Goal: Task Accomplishment & Management: Use online tool/utility

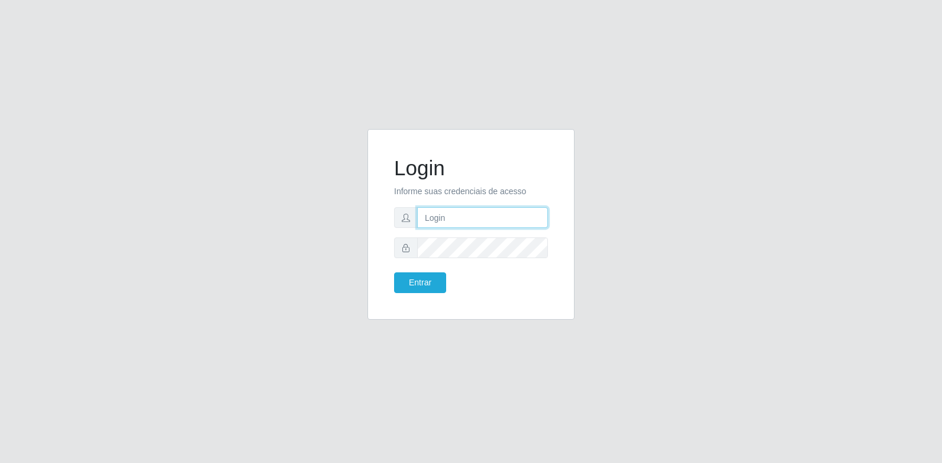
click at [475, 207] on input "text" at bounding box center [482, 217] width 131 height 21
type input "[EMAIL_ADDRESS][DOMAIN_NAME]"
click at [437, 285] on button "Entrar" at bounding box center [420, 282] width 52 height 21
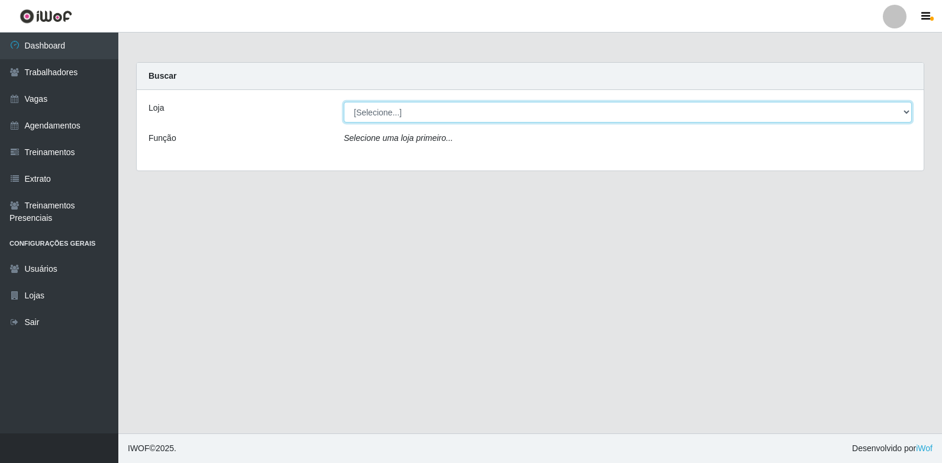
click at [473, 110] on select "[Selecione...] [GEOGRAPHIC_DATA] - [GEOGRAPHIC_DATA] [GEOGRAPHIC_DATA] - [GEOGR…" at bounding box center [628, 112] width 568 height 21
select select "508"
click at [344, 102] on select "[Selecione...] [GEOGRAPHIC_DATA] - [GEOGRAPHIC_DATA] [GEOGRAPHIC_DATA] - [GEOGR…" at bounding box center [628, 112] width 568 height 21
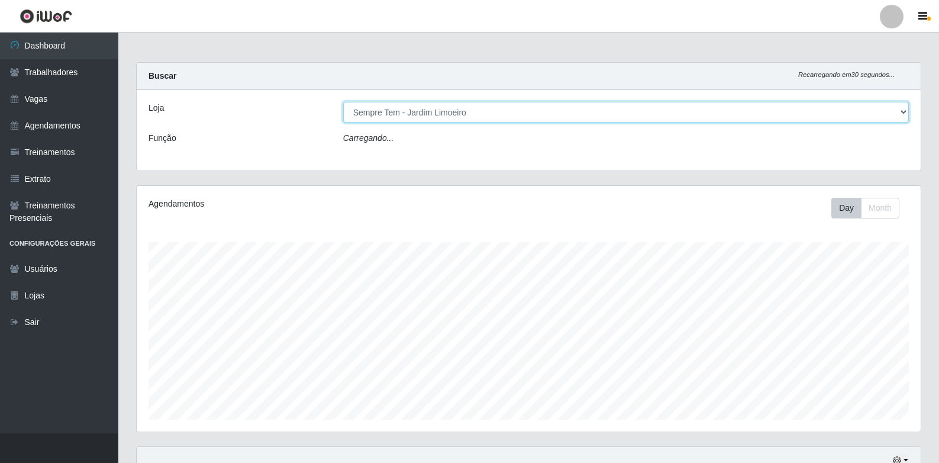
scroll to position [246, 784]
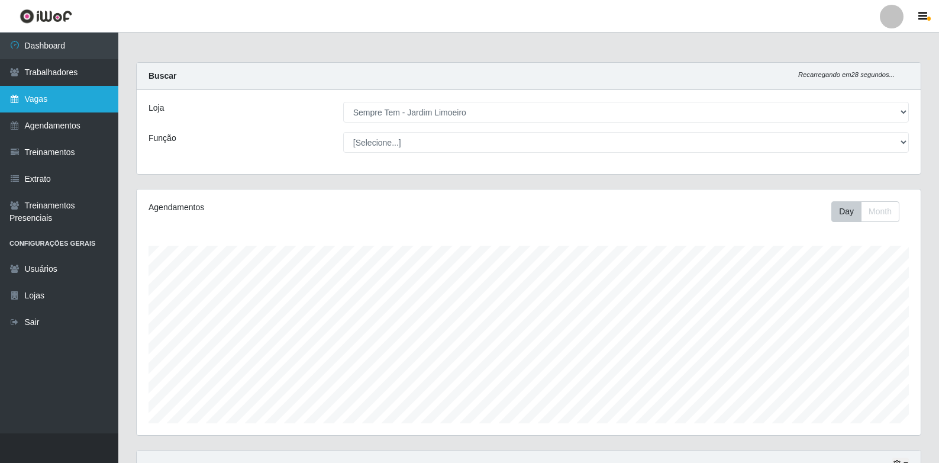
click at [79, 95] on link "Vagas" at bounding box center [59, 99] width 118 height 27
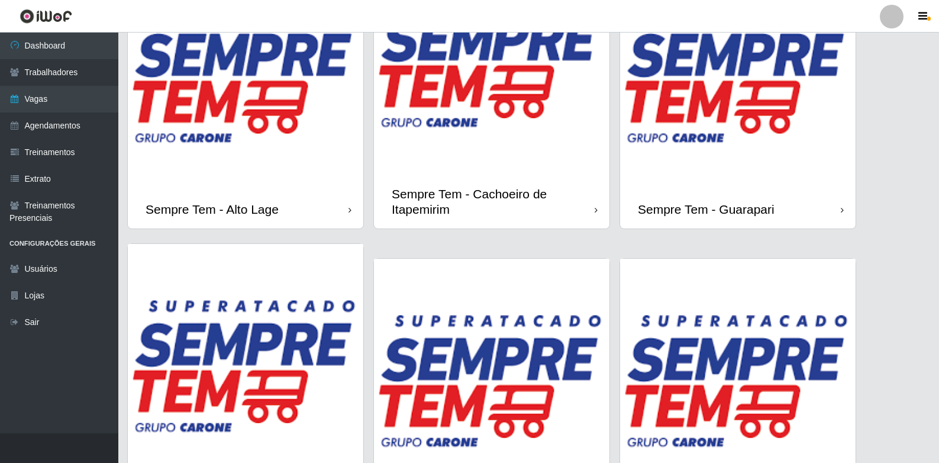
scroll to position [947, 0]
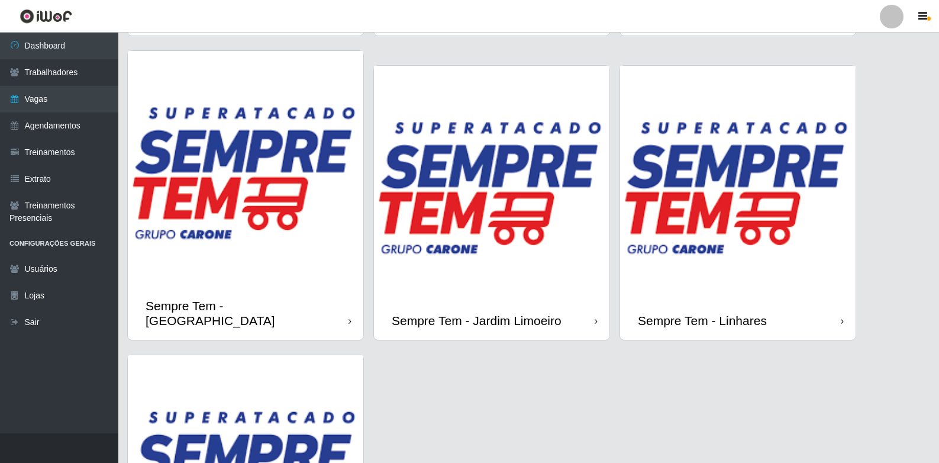
click at [521, 224] on img at bounding box center [491, 183] width 235 height 235
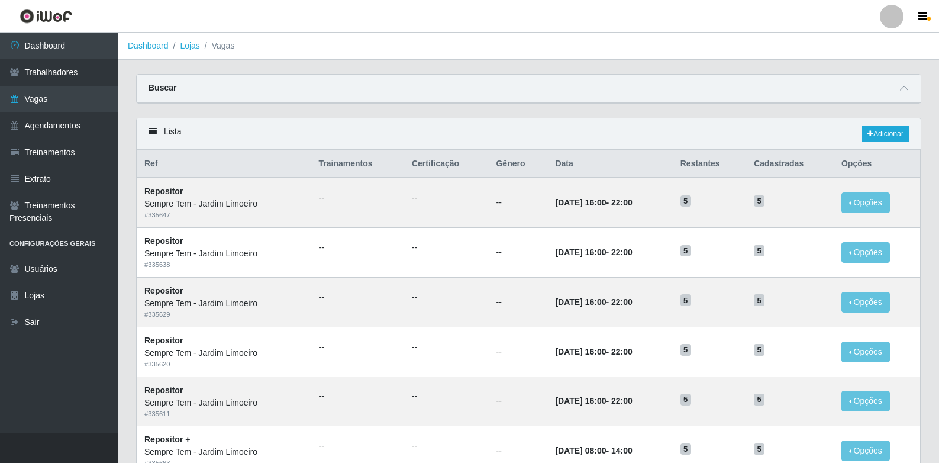
click at [263, 91] on div "Buscar" at bounding box center [529, 89] width 784 height 28
click at [905, 89] on icon at bounding box center [904, 88] width 8 height 8
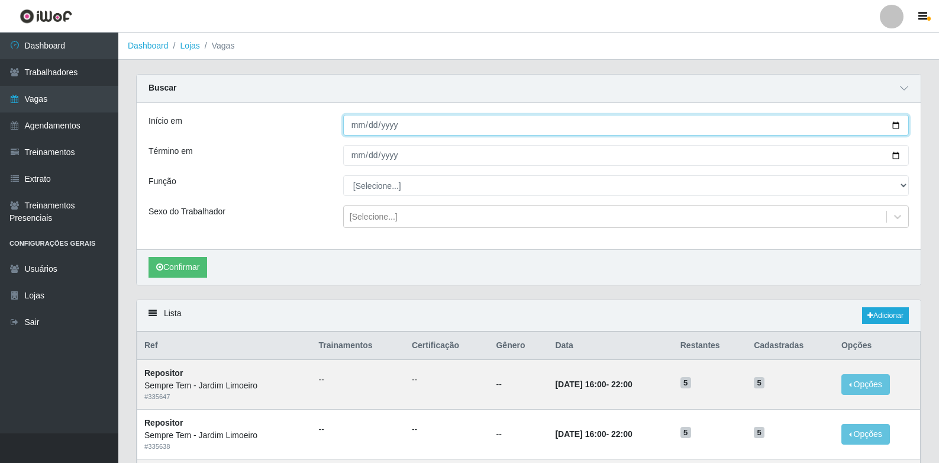
click at [891, 122] on input "Início em" at bounding box center [626, 125] width 566 height 21
type input "[DATE]"
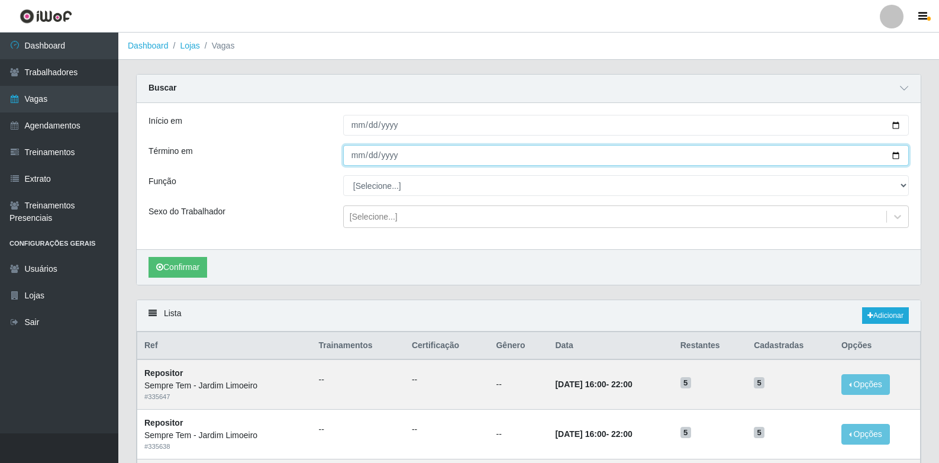
click at [900, 159] on input "Término em" at bounding box center [626, 155] width 566 height 21
type input "[DATE]"
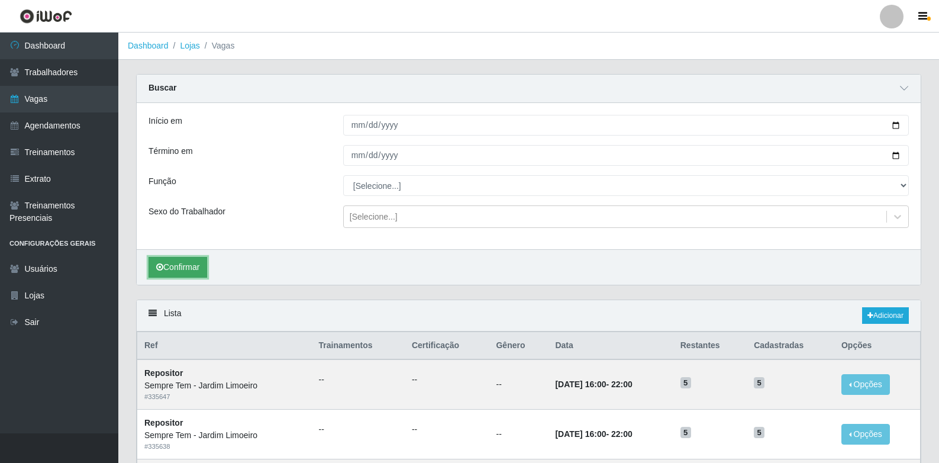
click at [189, 267] on button "Confirmar" at bounding box center [177, 267] width 59 height 21
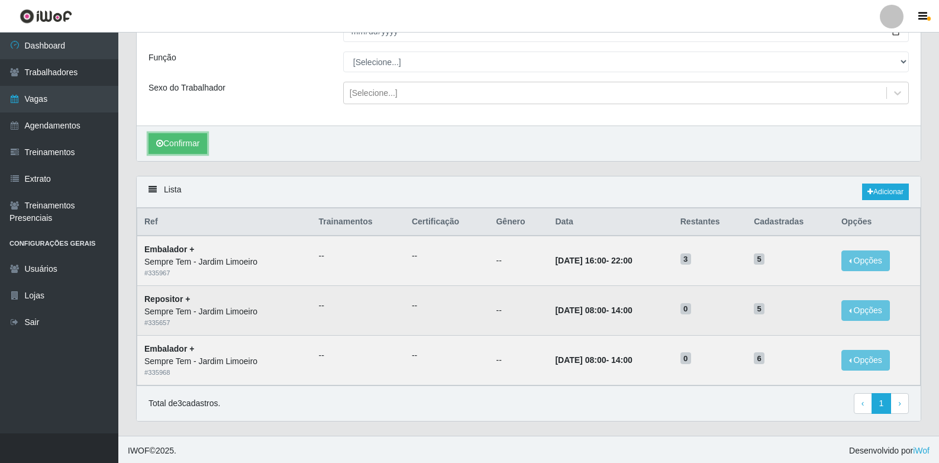
scroll to position [127, 0]
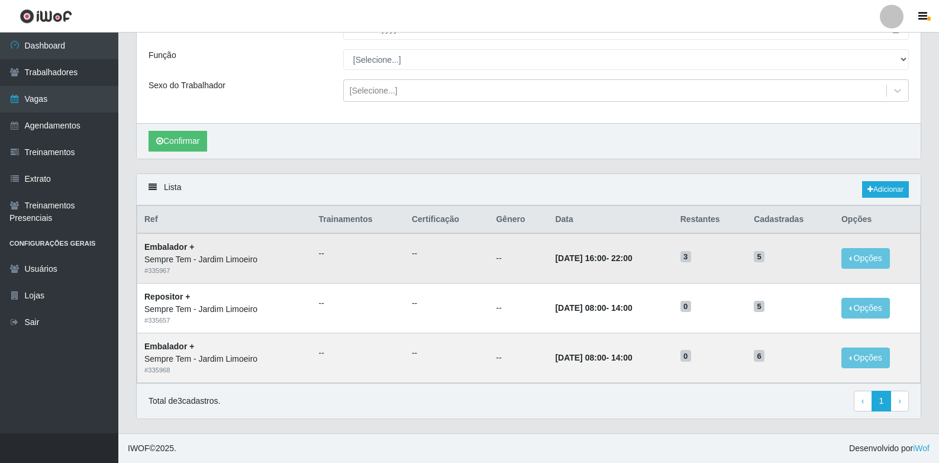
drag, startPoint x: 548, startPoint y: 259, endPoint x: 611, endPoint y: 259, distance: 63.3
click at [611, 259] on strong "[DATE] 16:00 - 22:00" at bounding box center [593, 257] width 77 height 9
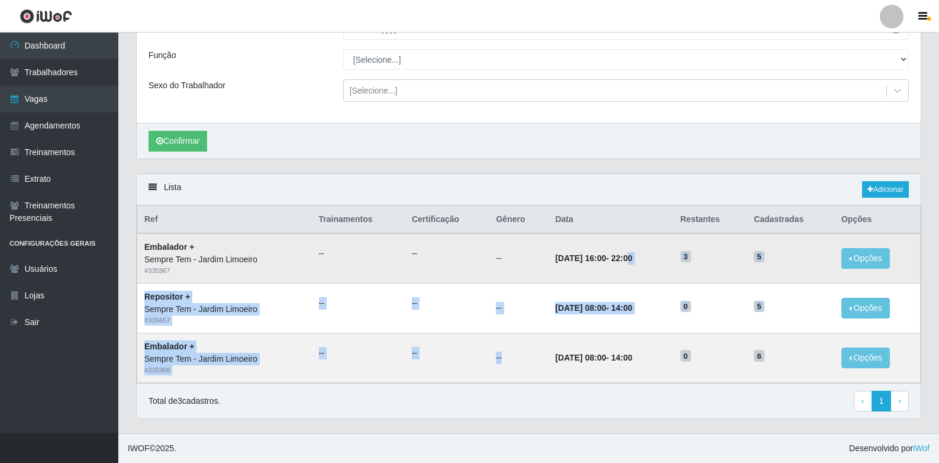
drag, startPoint x: 540, startPoint y: 364, endPoint x: 637, endPoint y: 250, distance: 149.4
click at [637, 250] on tbody "Embalador + Sempre Tem - Jardim Limoeiro # 335967 -- -- -- [DATE] 16:00 - 22:00…" at bounding box center [528, 307] width 783 height 149
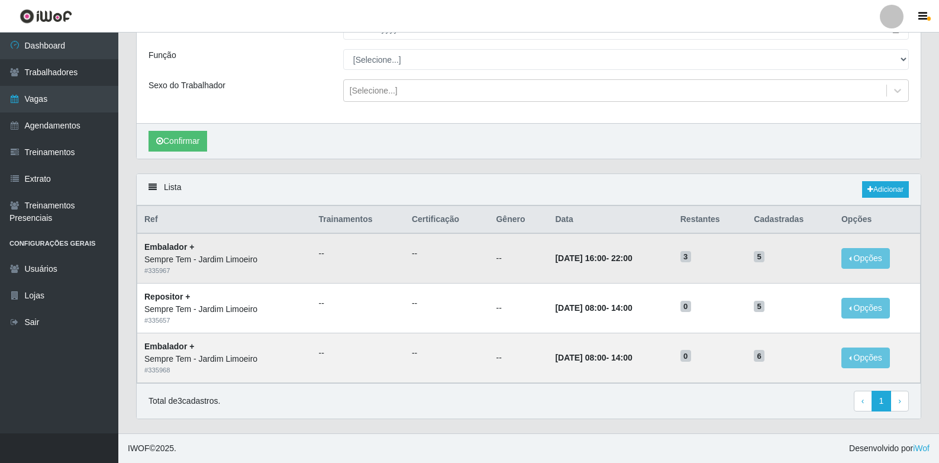
drag, startPoint x: 637, startPoint y: 250, endPoint x: 603, endPoint y: 281, distance: 45.6
click at [603, 281] on td "[DATE] 16:00 - 22:00" at bounding box center [610, 258] width 125 height 50
drag, startPoint x: 595, startPoint y: 259, endPoint x: 646, endPoint y: 354, distance: 108.5
click at [646, 354] on tbody "Embalador + Sempre Tem - Jardim Limoeiro # 335967 -- -- -- [DATE] 16:00 - 22:00…" at bounding box center [528, 307] width 783 height 149
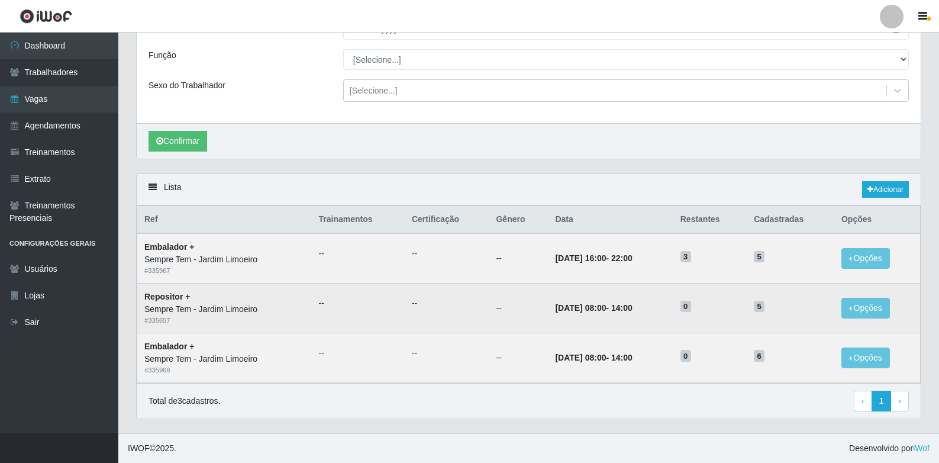
drag, startPoint x: 646, startPoint y: 354, endPoint x: 616, endPoint y: 287, distance: 73.6
click at [616, 287] on td "[DATE] 08:00 - 14:00" at bounding box center [610, 308] width 125 height 50
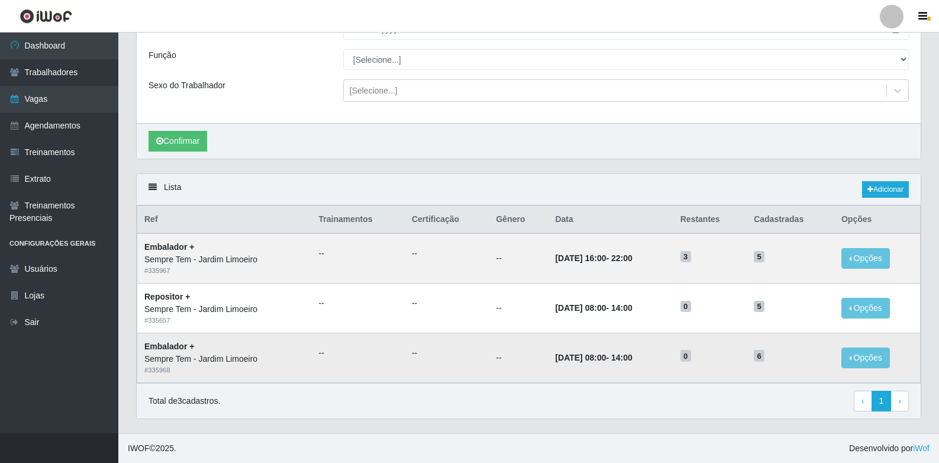
drag, startPoint x: 642, startPoint y: 356, endPoint x: 594, endPoint y: 358, distance: 48.0
click at [594, 358] on td "[DATE] 08:00 - 14:00" at bounding box center [610, 357] width 125 height 50
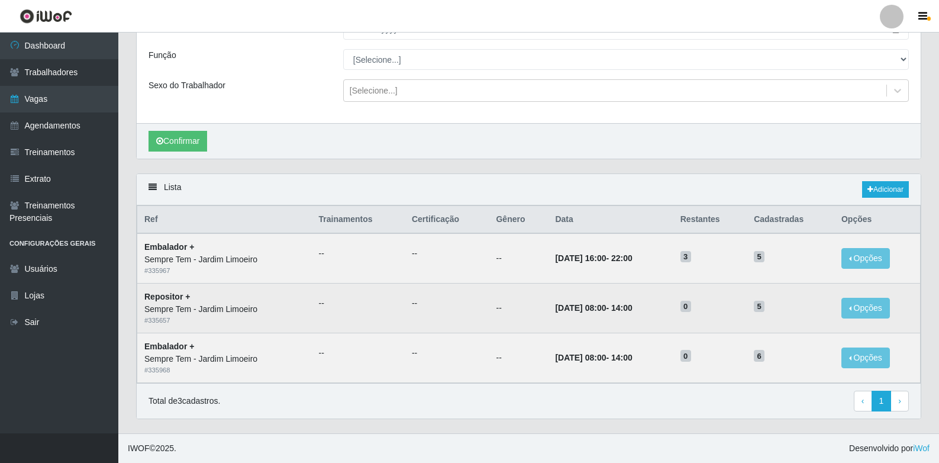
drag, startPoint x: 594, startPoint y: 358, endPoint x: 646, endPoint y: 296, distance: 80.6
click at [646, 296] on td "[DATE] 08:00 - 14:00" at bounding box center [610, 308] width 125 height 50
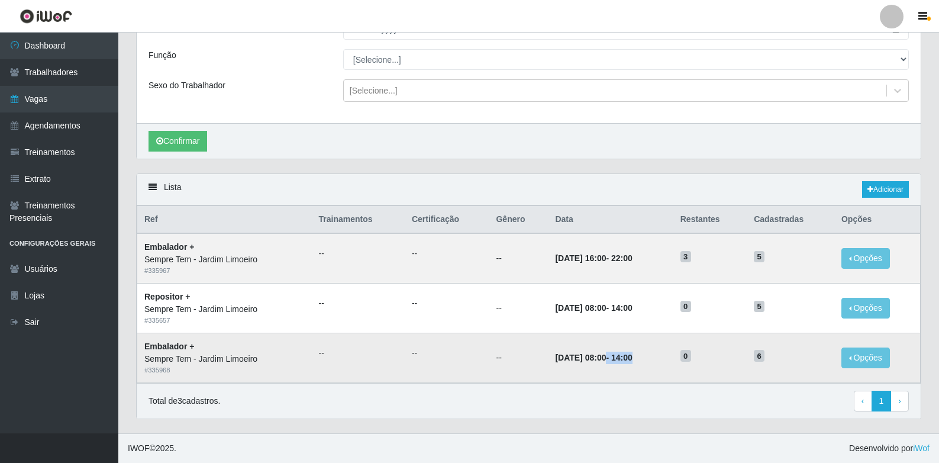
drag, startPoint x: 646, startPoint y: 296, endPoint x: 590, endPoint y: 358, distance: 83.3
click at [590, 358] on td "[DATE] 08:00 - 14:00" at bounding box center [610, 357] width 125 height 50
drag, startPoint x: 590, startPoint y: 358, endPoint x: 567, endPoint y: 259, distance: 101.3
click at [567, 259] on time "[DATE] 16:00" at bounding box center [580, 257] width 51 height 9
drag, startPoint x: 538, startPoint y: 259, endPoint x: 638, endPoint y: 254, distance: 100.7
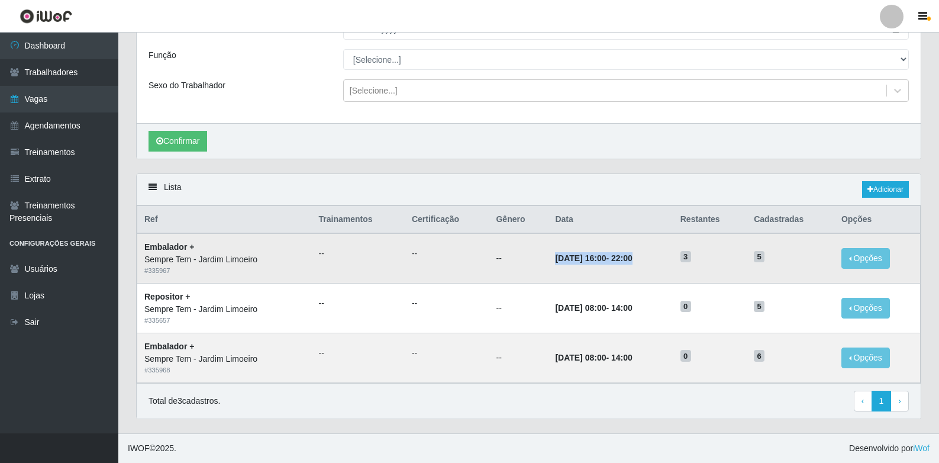
click at [638, 254] on td "[DATE] 16:00 - 22:00" at bounding box center [610, 258] width 125 height 50
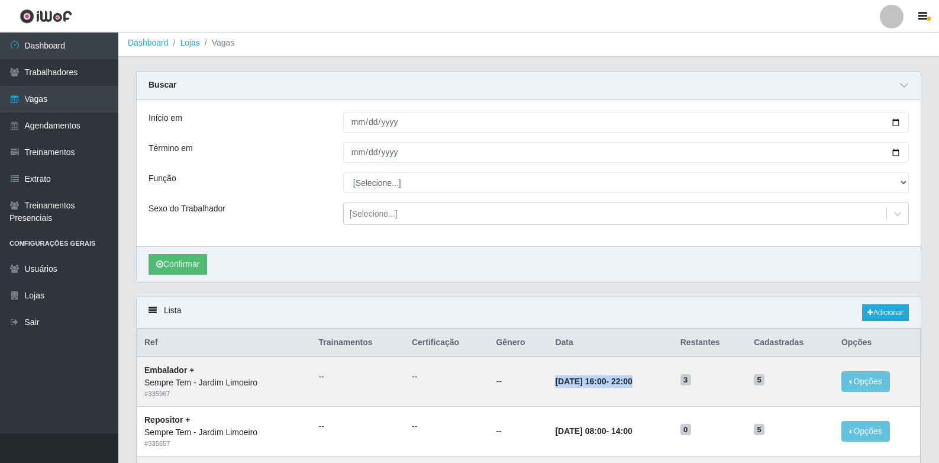
scroll to position [0, 0]
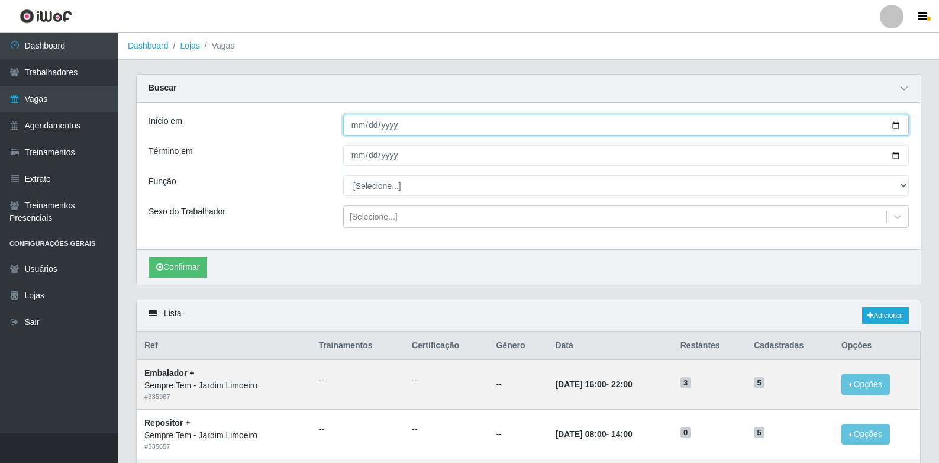
click at [436, 119] on input "[DATE]" at bounding box center [626, 125] width 566 height 21
click at [894, 124] on input "[DATE]" at bounding box center [626, 125] width 566 height 21
type input "[DATE]"
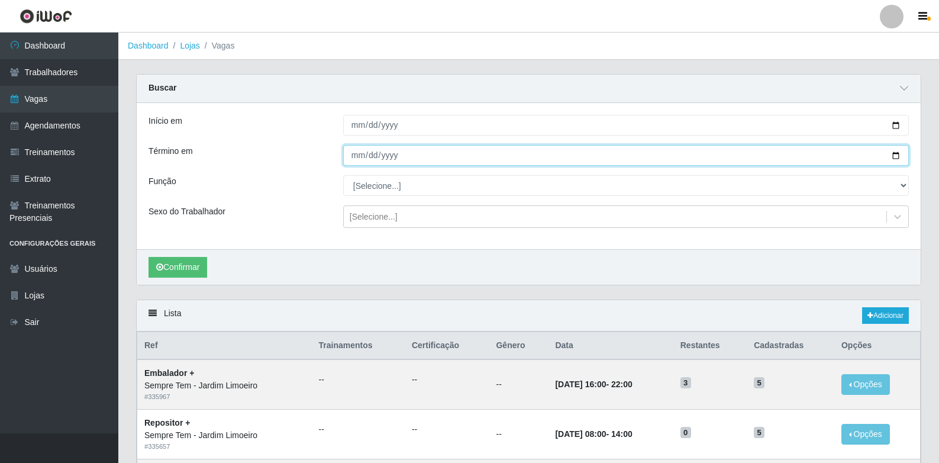
drag, startPoint x: 895, startPoint y: 157, endPoint x: 888, endPoint y: 157, distance: 7.1
click at [894, 157] on input "[DATE]" at bounding box center [626, 155] width 566 height 21
type input "[DATE]"
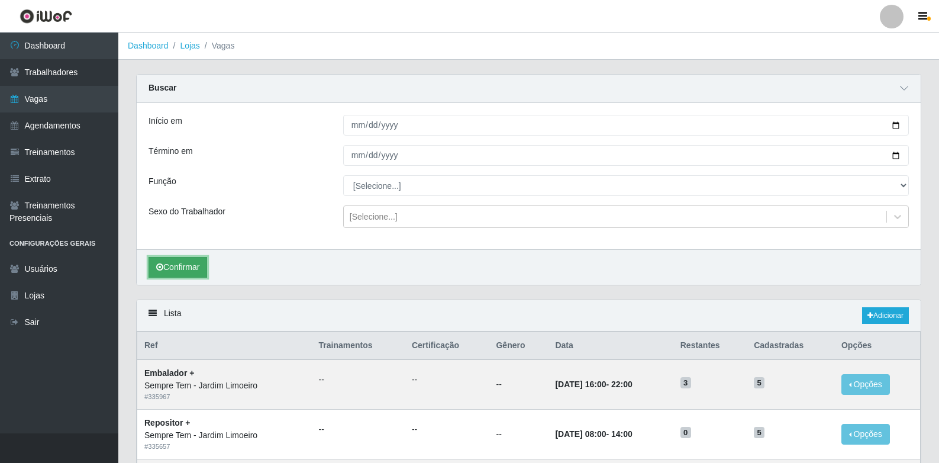
click at [196, 267] on button "Confirmar" at bounding box center [177, 267] width 59 height 21
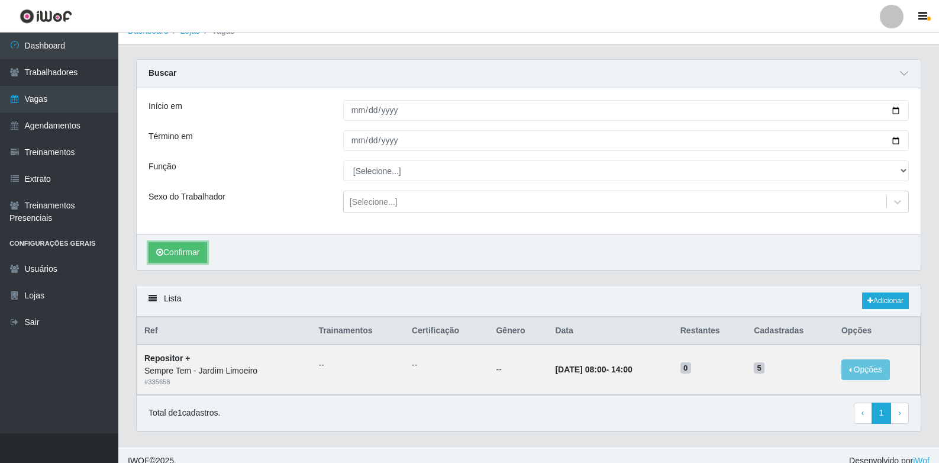
scroll to position [28, 0]
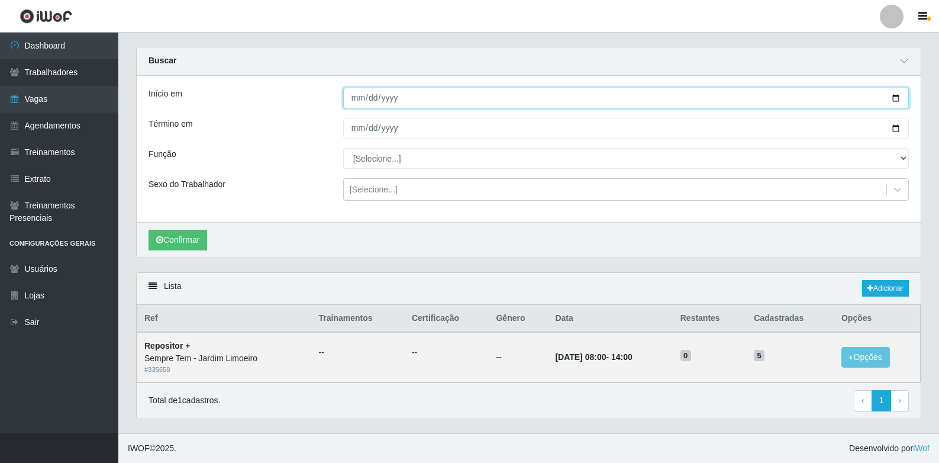
click at [894, 95] on input "[DATE]" at bounding box center [626, 98] width 566 height 21
type input "[DATE]"
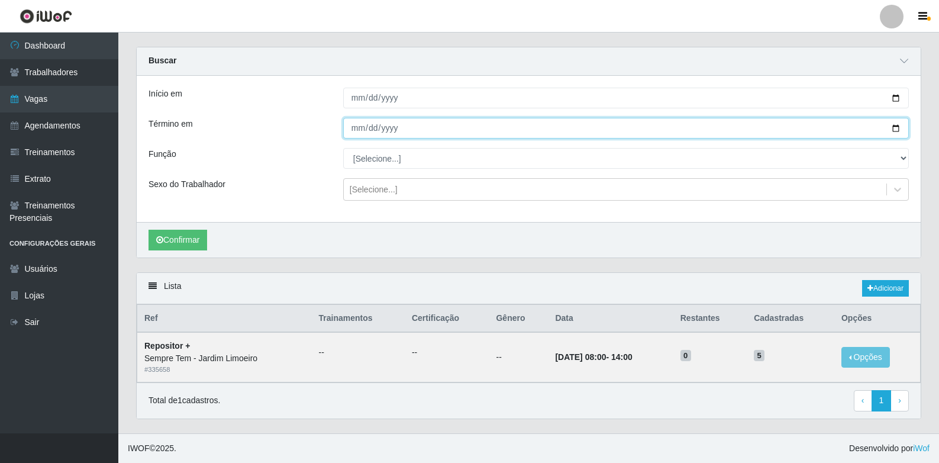
click at [895, 128] on input "[DATE]" at bounding box center [626, 128] width 566 height 21
type input "[DATE]"
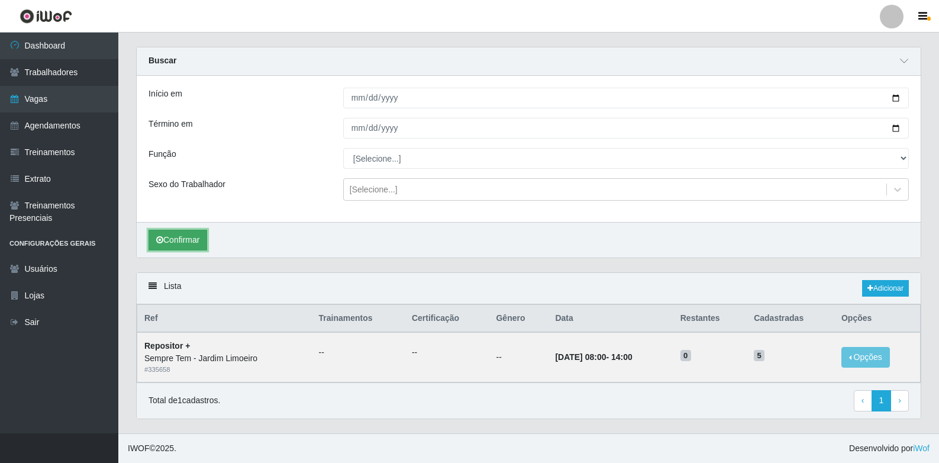
click at [186, 240] on button "Confirmar" at bounding box center [177, 240] width 59 height 21
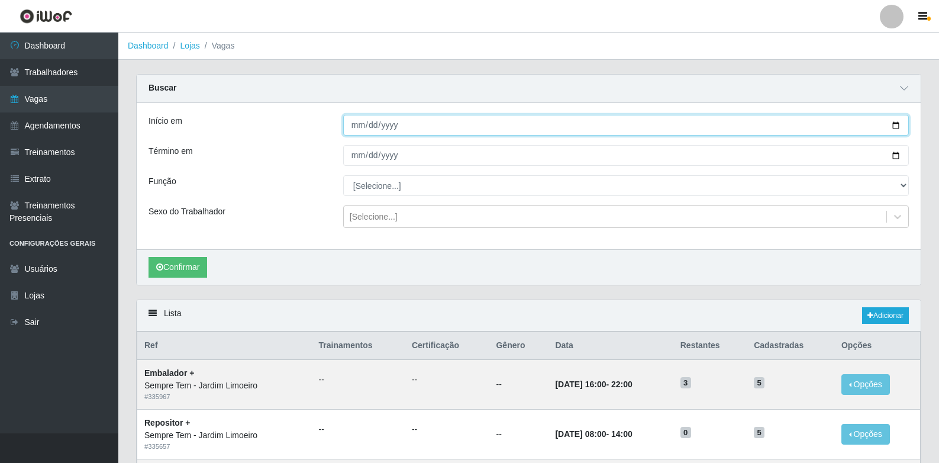
click at [896, 124] on input "[DATE]" at bounding box center [626, 125] width 566 height 21
type input "[DATE]"
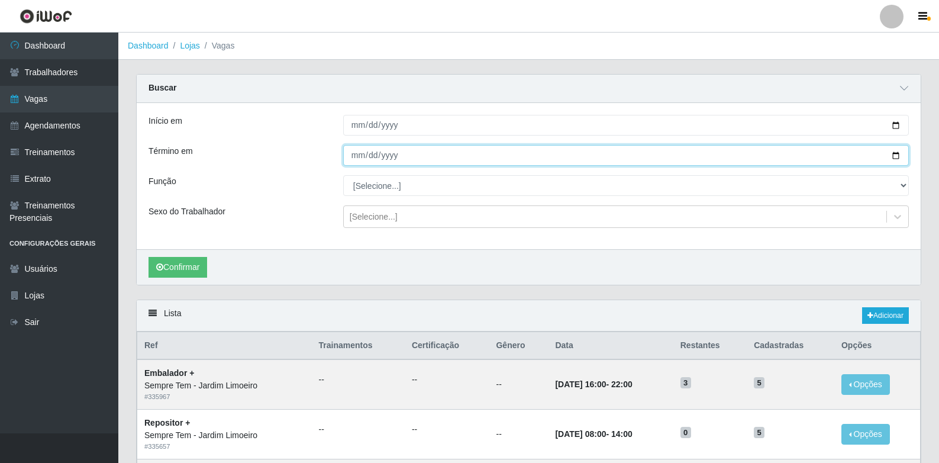
click at [897, 157] on input "[DATE]" at bounding box center [626, 155] width 566 height 21
type input "[DATE]"
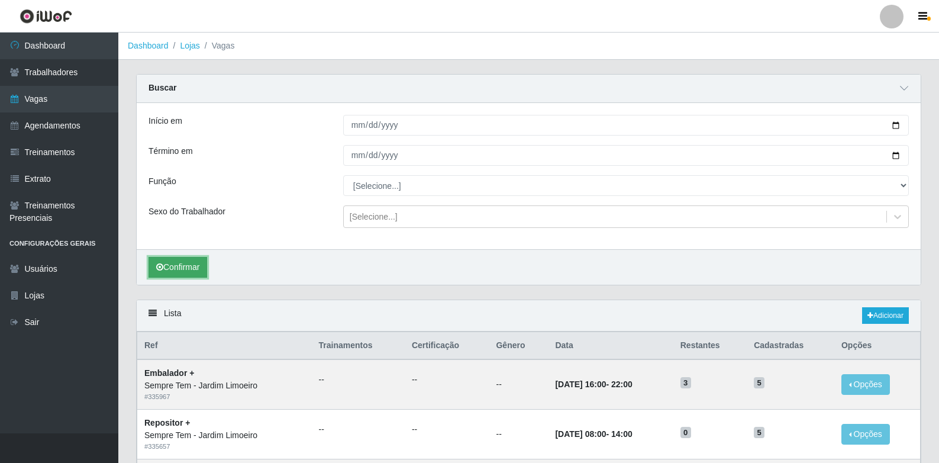
click at [194, 269] on button "Confirmar" at bounding box center [177, 267] width 59 height 21
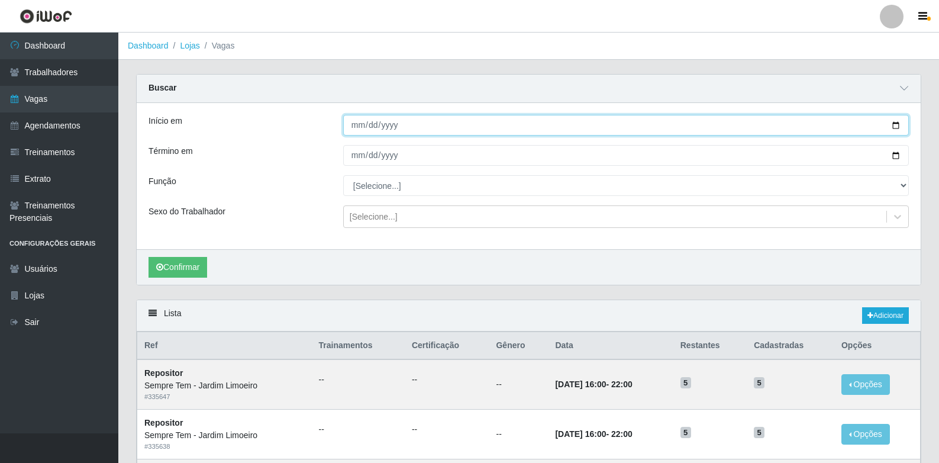
click at [892, 120] on input "[DATE]" at bounding box center [626, 125] width 566 height 21
type input "[DATE]"
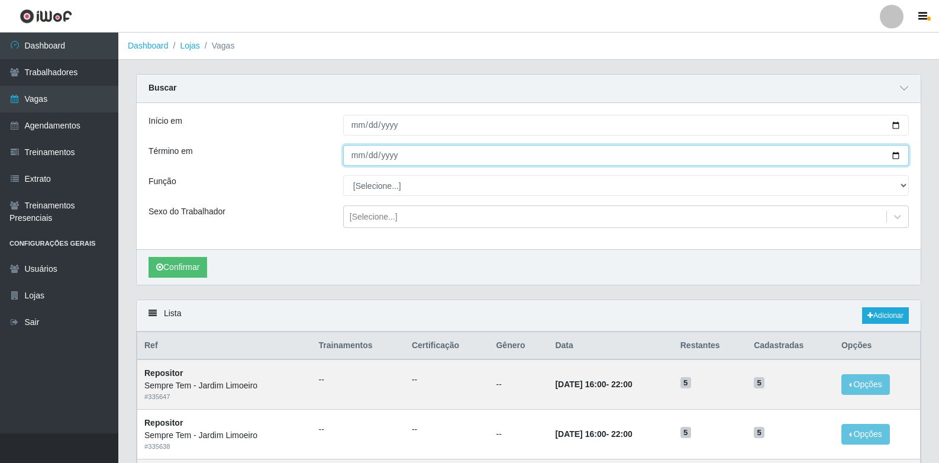
click at [895, 153] on input "[DATE]" at bounding box center [626, 155] width 566 height 21
type input "[DATE]"
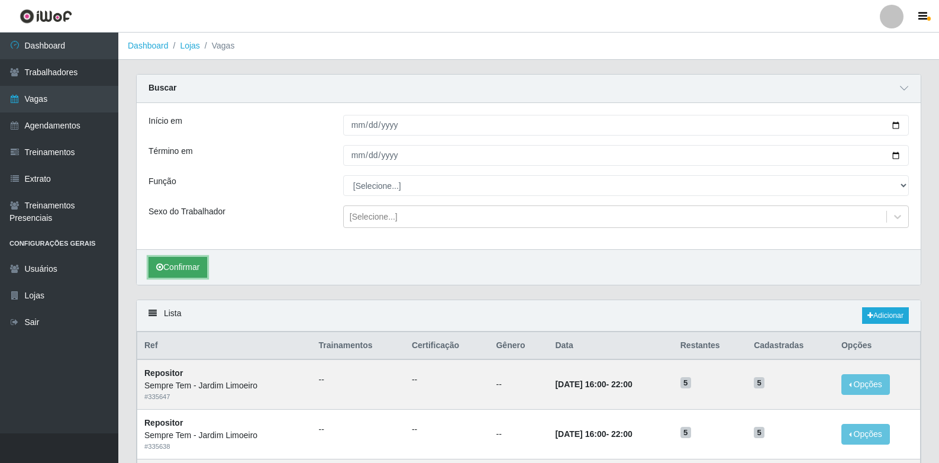
click at [180, 263] on button "Confirmar" at bounding box center [177, 267] width 59 height 21
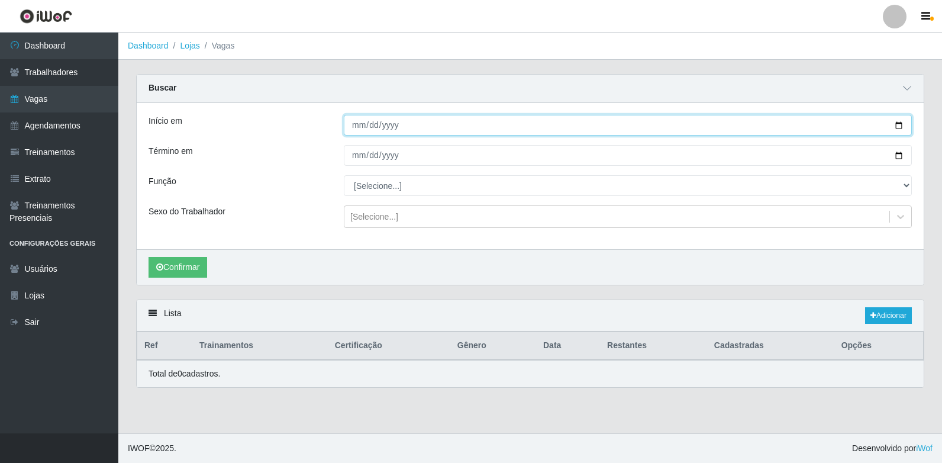
click at [904, 126] on input "[DATE]" at bounding box center [628, 125] width 568 height 21
click at [903, 125] on input "[DATE]" at bounding box center [628, 125] width 568 height 21
type input "[DATE]"
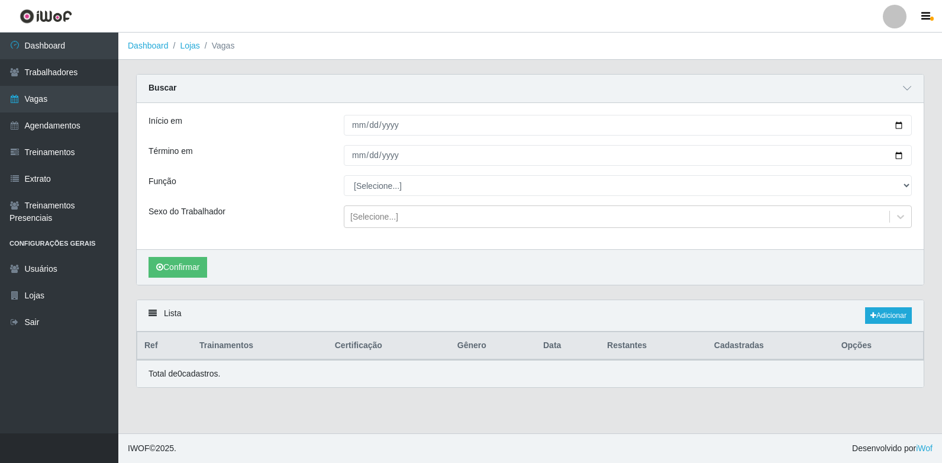
click at [652, 17] on header "Perfil Alterar Senha Sair" at bounding box center [471, 16] width 942 height 33
